Goal: Task Accomplishment & Management: Use online tool/utility

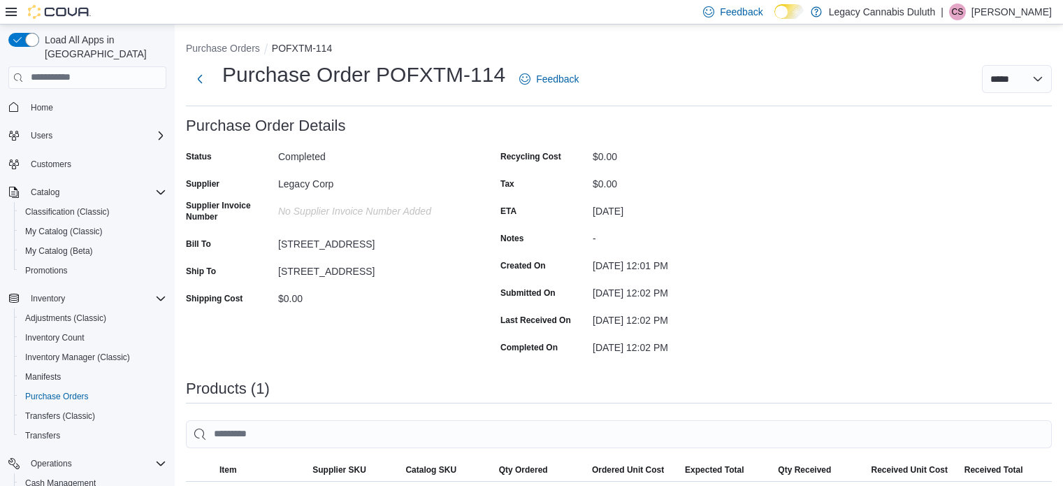
scroll to position [26, 0]
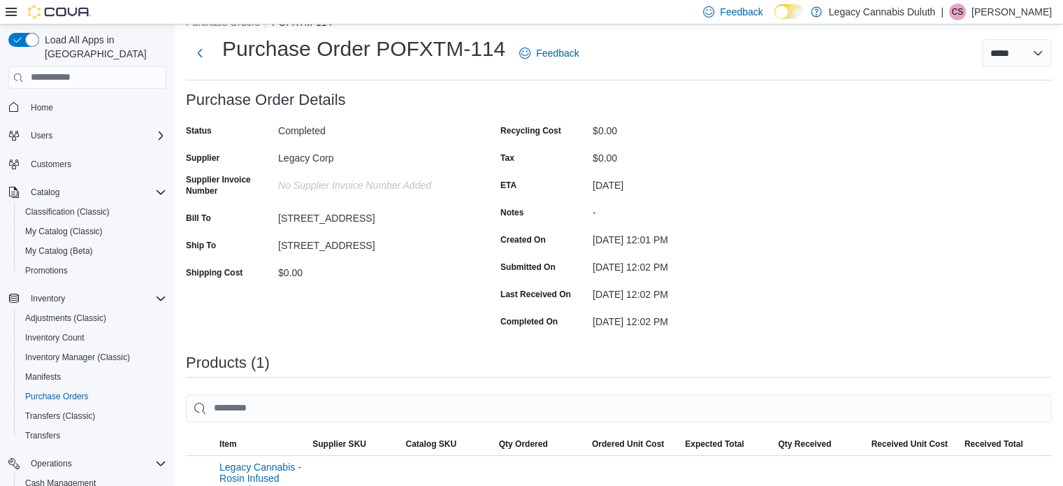
click at [762, 169] on div "Recycling Cost $0.00 Tax $0.00 ETA [DATE] Notes - Created On [DATE] 12:01 PM Su…" at bounding box center [640, 226] width 280 height 212
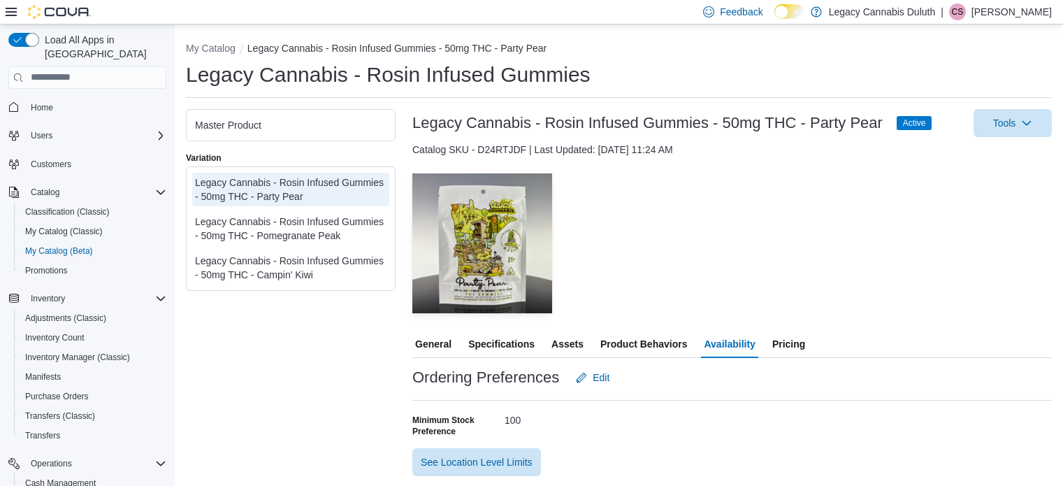
scroll to position [142, 0]
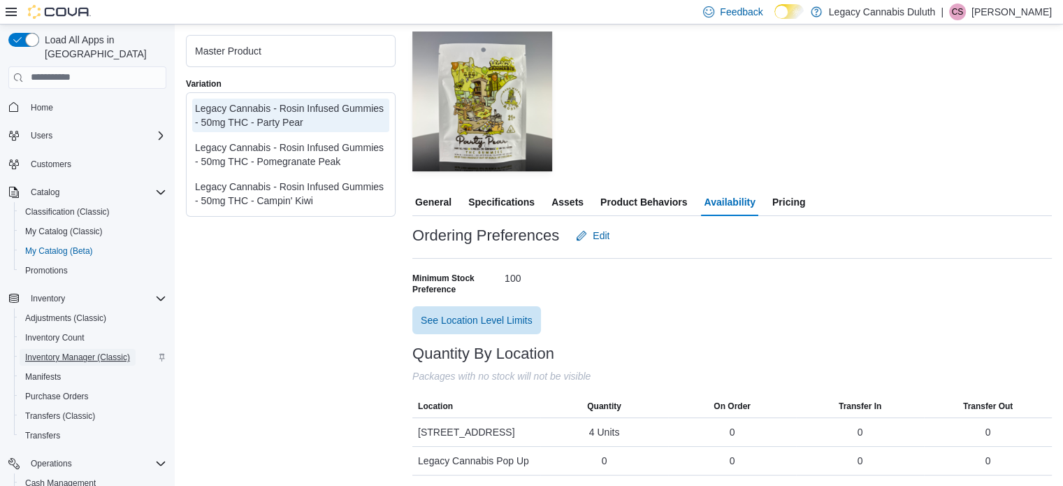
click at [83, 352] on span "Inventory Manager (Classic)" at bounding box center [77, 357] width 105 height 11
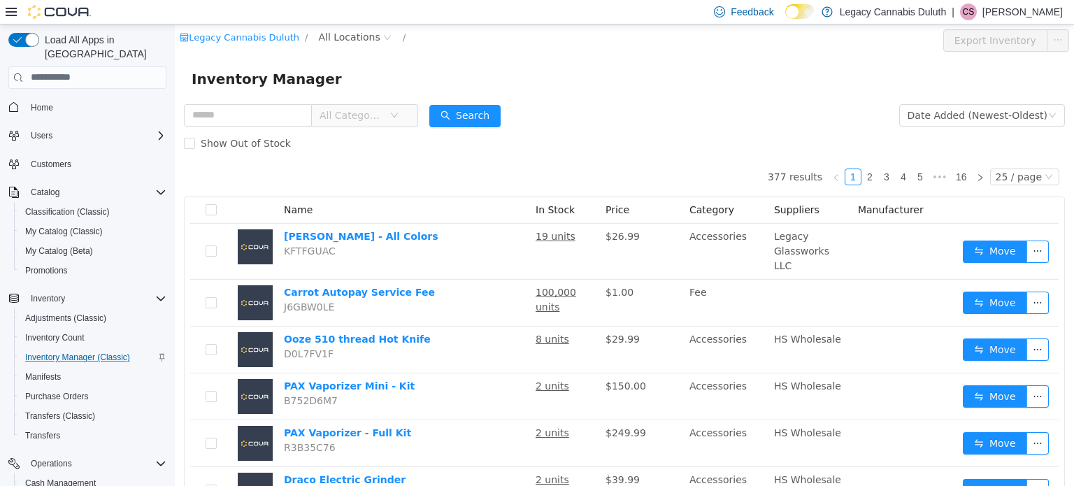
click at [575, 97] on div "Inventory Manager" at bounding box center [624, 78] width 899 height 45
click at [210, 117] on input "text" at bounding box center [248, 114] width 128 height 22
type input "****"
type input "***"
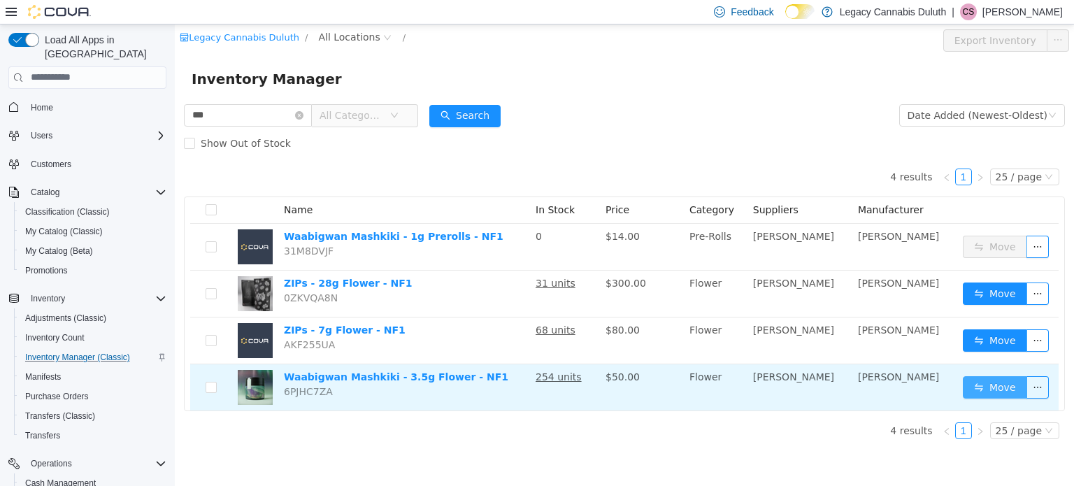
click at [995, 386] on button "Move" at bounding box center [994, 386] width 64 height 22
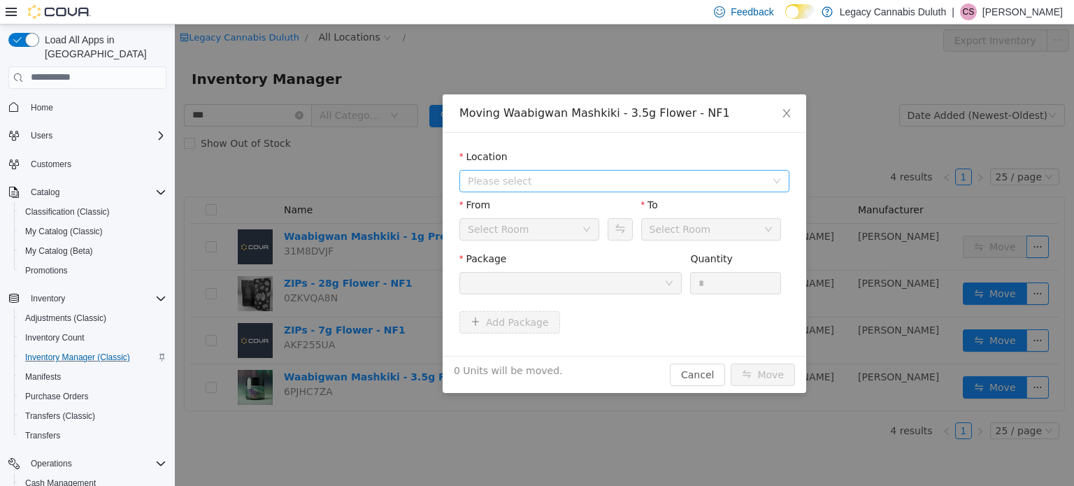
click at [508, 175] on span "Please select" at bounding box center [617, 180] width 298 height 14
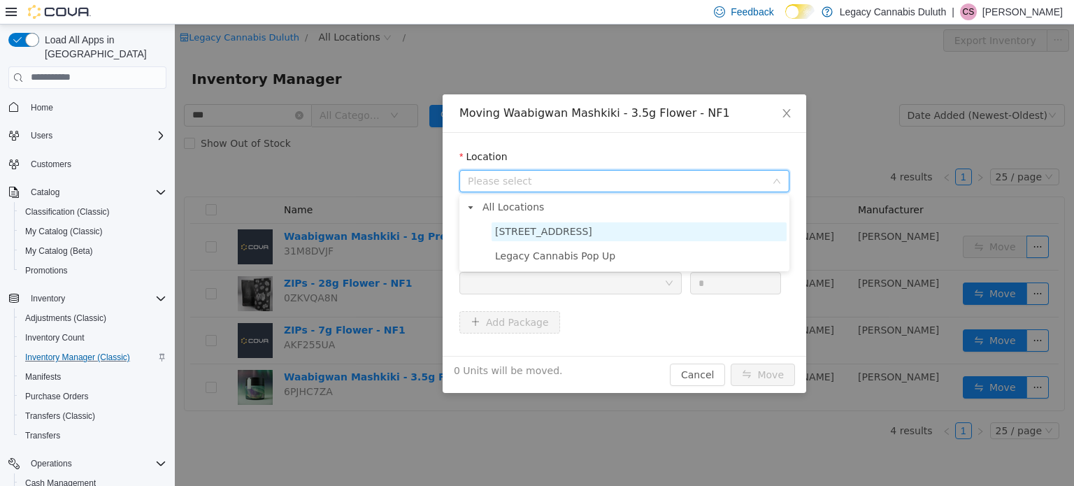
click at [529, 228] on span "[STREET_ADDRESS]" at bounding box center [543, 230] width 97 height 11
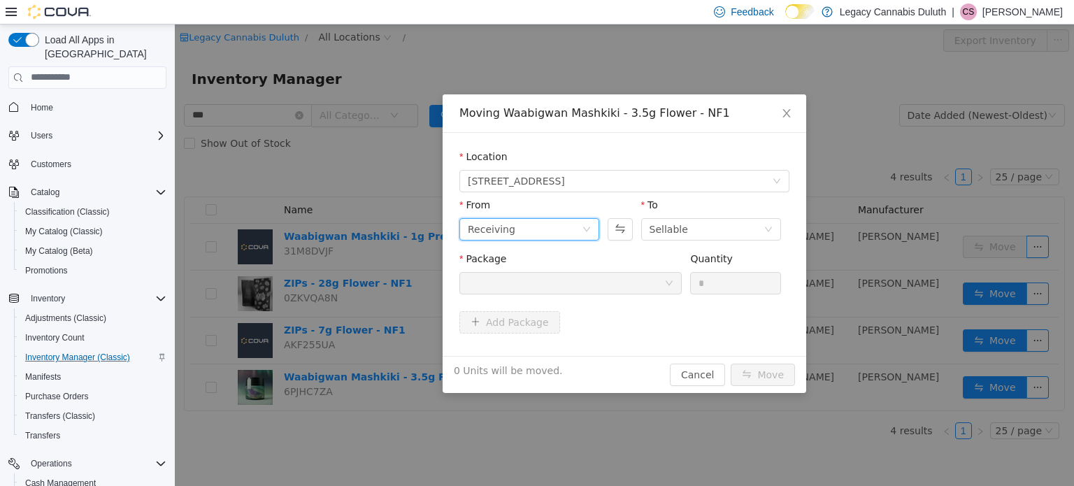
click at [537, 237] on div "Receiving" at bounding box center [525, 228] width 114 height 21
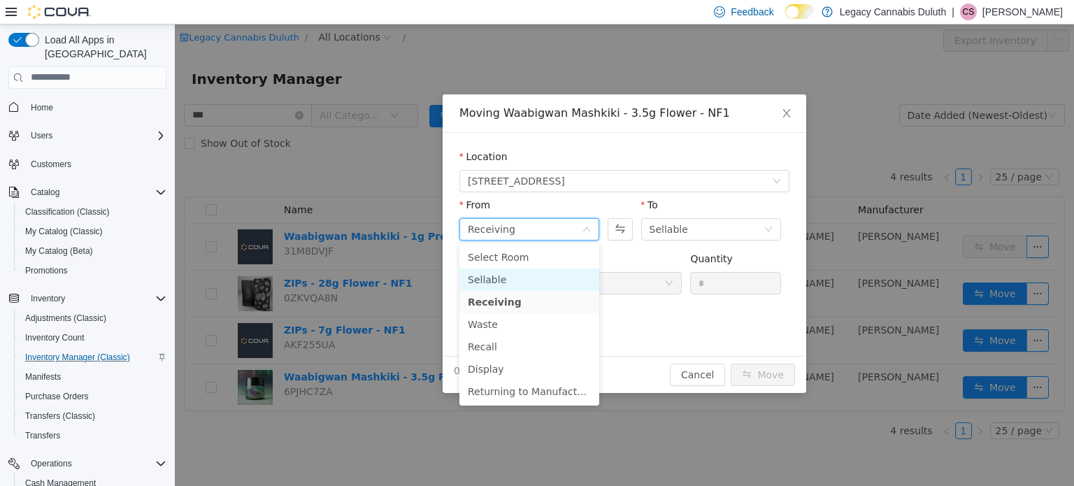
click at [493, 272] on li "Sellable" at bounding box center [529, 279] width 140 height 22
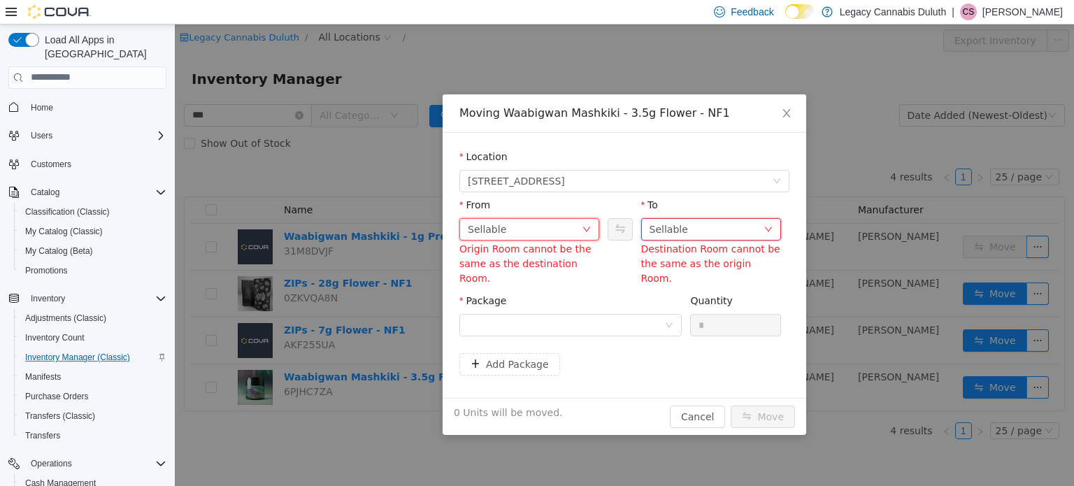
click at [656, 229] on div "Sellable" at bounding box center [668, 228] width 38 height 21
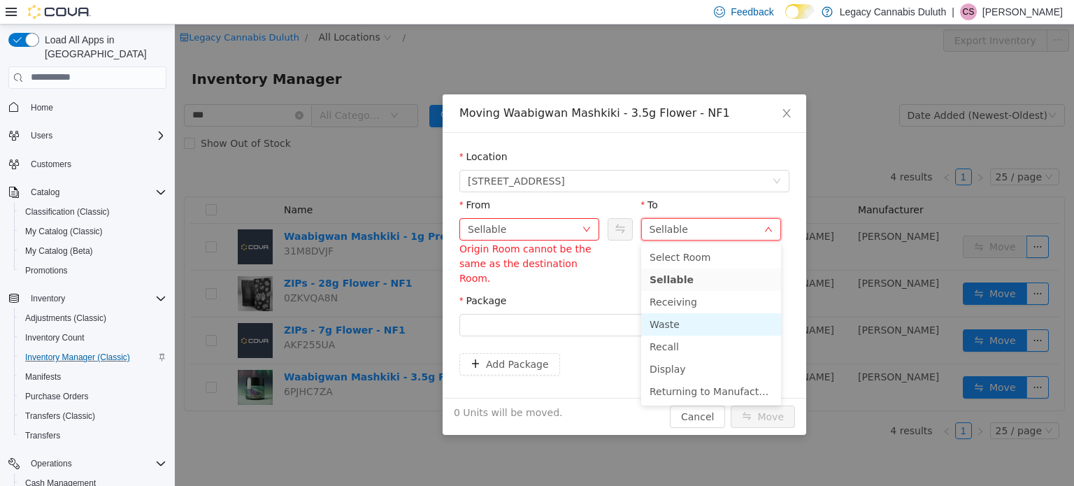
click at [677, 325] on li "Waste" at bounding box center [711, 323] width 140 height 22
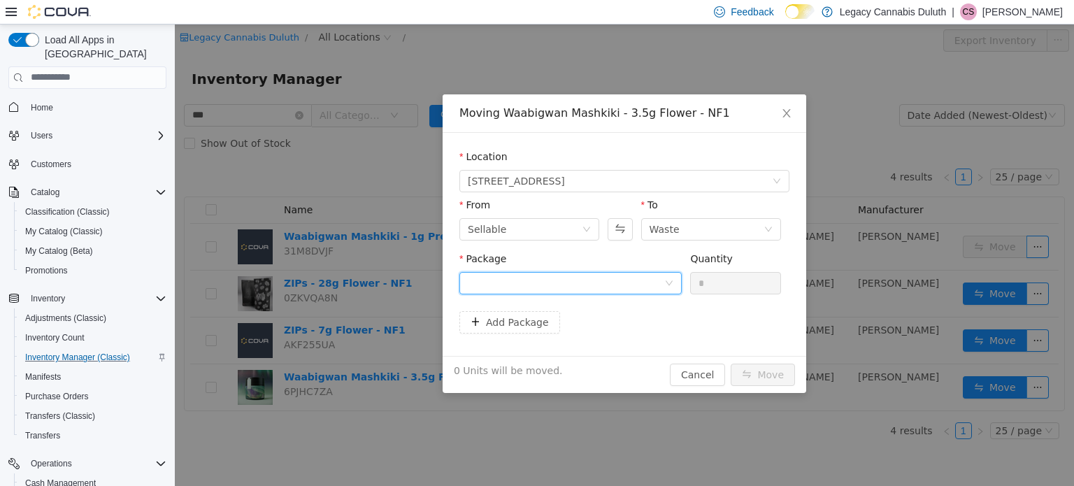
click at [579, 284] on div at bounding box center [566, 282] width 196 height 21
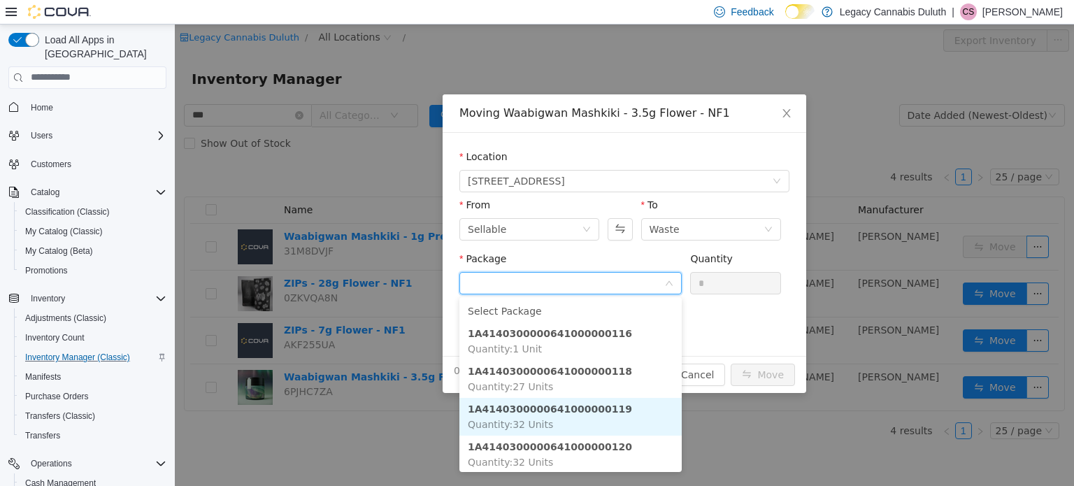
click at [608, 370] on li "1A4140300000641000000118 Quantity : 27 Units" at bounding box center [570, 378] width 222 height 38
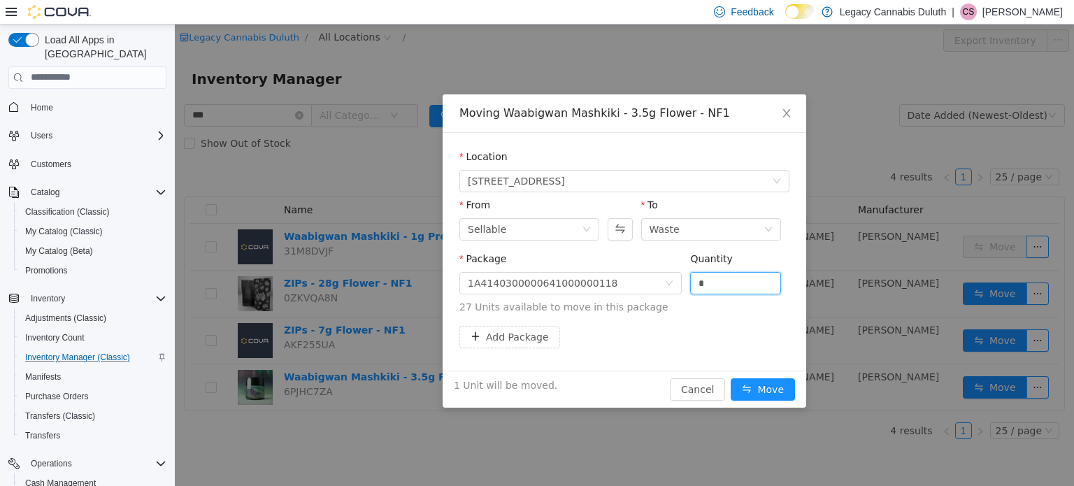
type input "*"
click at [693, 216] on div "To" at bounding box center [711, 207] width 140 height 20
click at [693, 223] on div "Waste" at bounding box center [706, 228] width 114 height 21
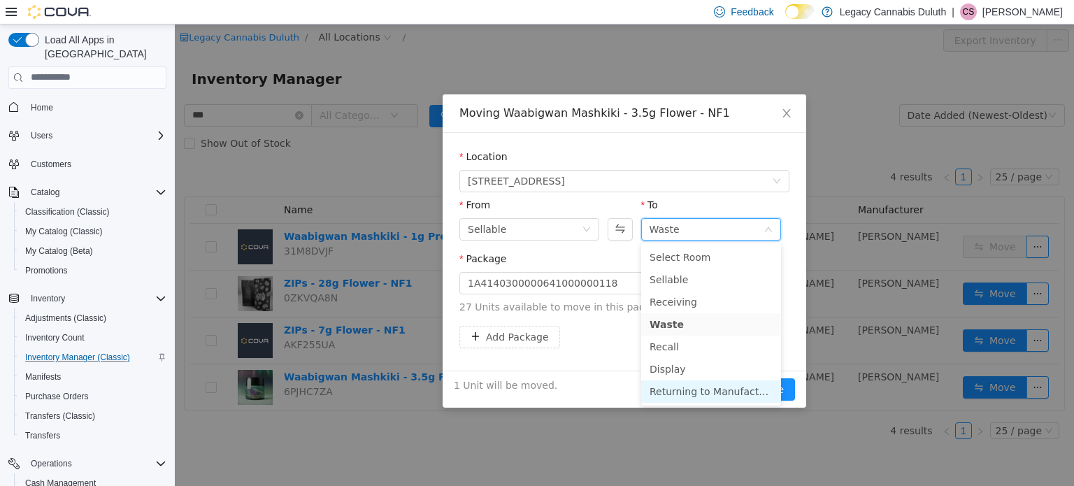
click at [719, 396] on li "Returning to Manufacturer for Credit" at bounding box center [711, 391] width 140 height 22
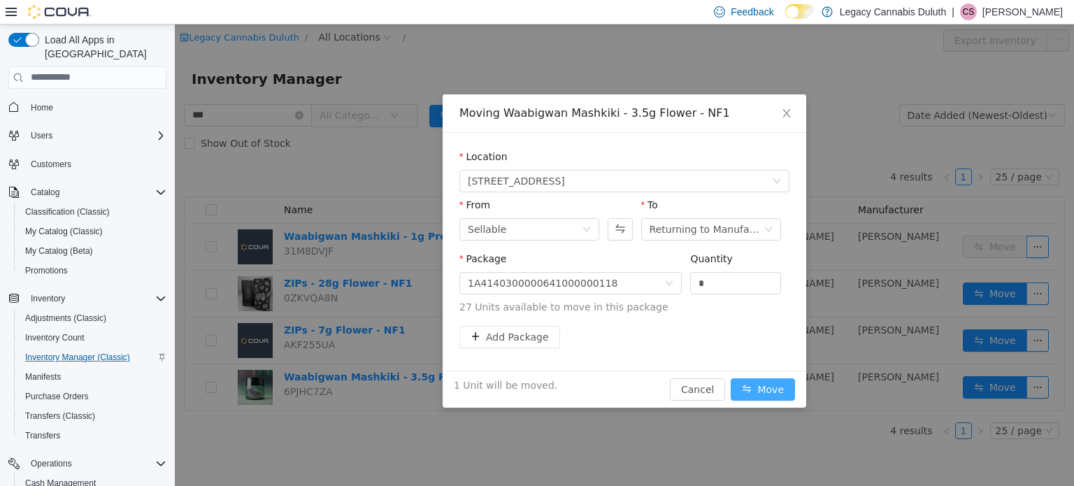
click at [783, 384] on button "Move" at bounding box center [762, 388] width 64 height 22
